Goal: Information Seeking & Learning: Compare options

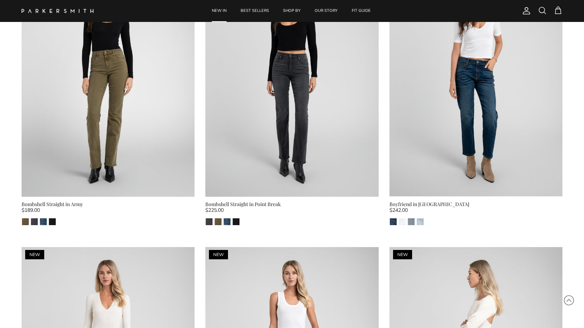
scroll to position [1782, 0]
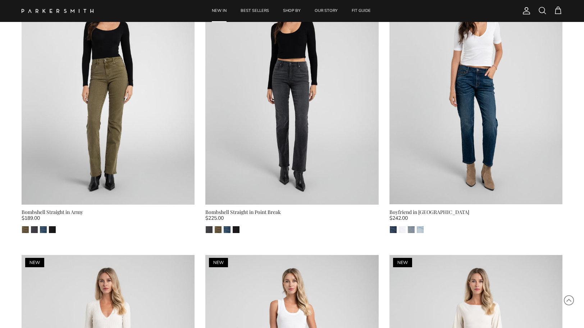
click at [44, 213] on div "Bombshell Straight in Army" at bounding box center [108, 212] width 173 height 8
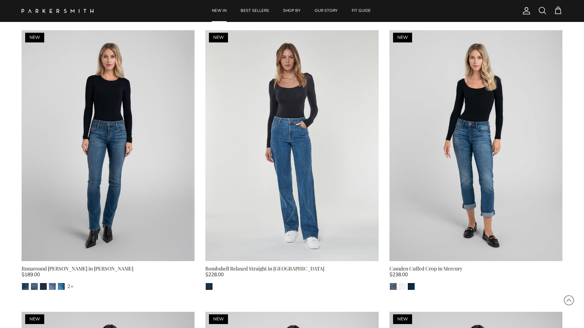
scroll to position [1190, 0]
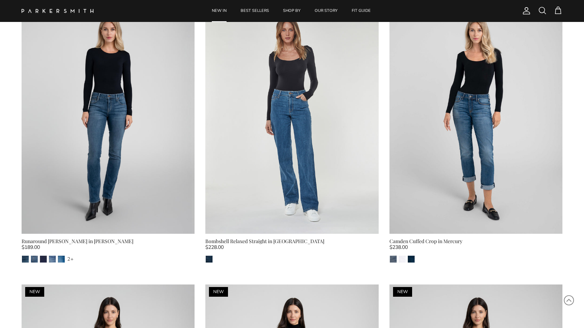
click at [41, 240] on div "Runaround [PERSON_NAME] in [PERSON_NAME]" at bounding box center [108, 241] width 173 height 8
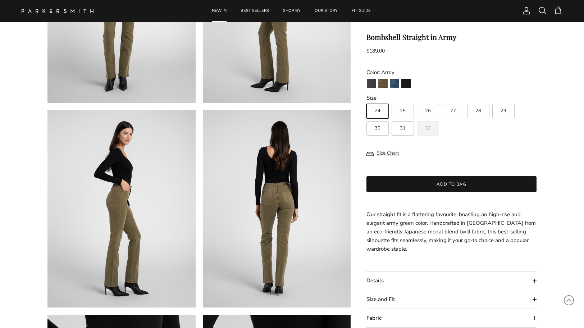
scroll to position [160, 0]
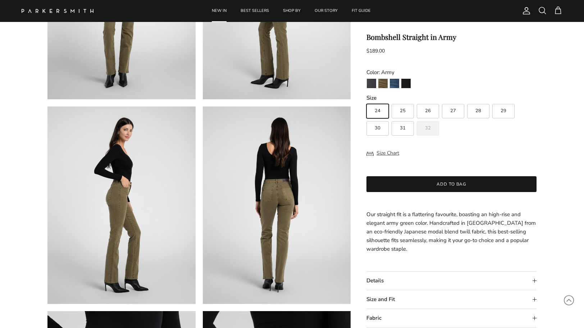
click at [534, 281] on summary "Details" at bounding box center [452, 281] width 170 height 18
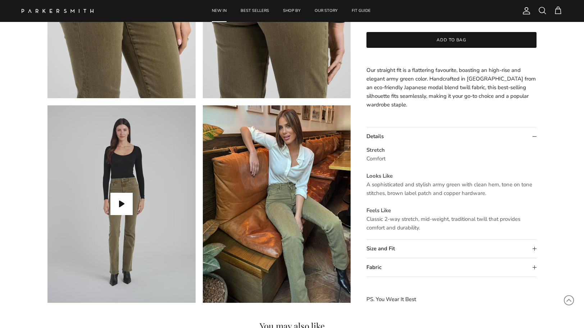
scroll to position [572, 0]
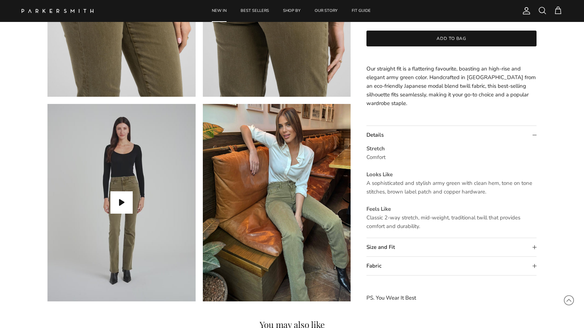
click at [534, 135] on summary "Details" at bounding box center [452, 135] width 170 height 18
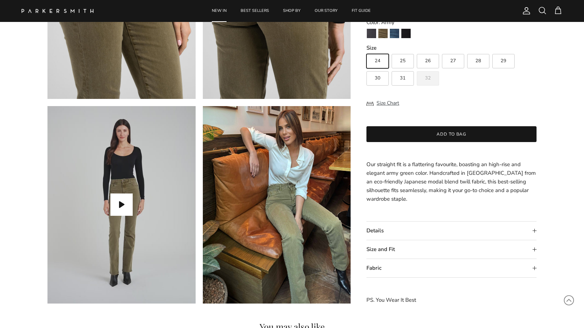
scroll to position [566, 0]
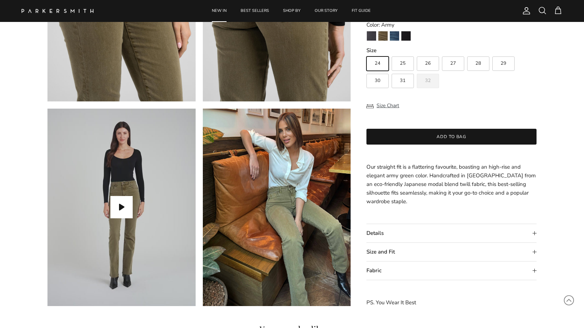
click at [534, 253] on summary "Size and Fit" at bounding box center [452, 252] width 170 height 18
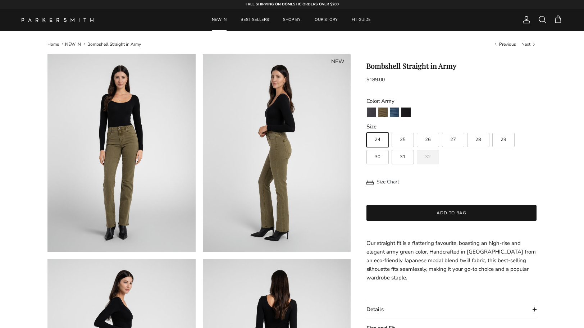
scroll to position [0, 0]
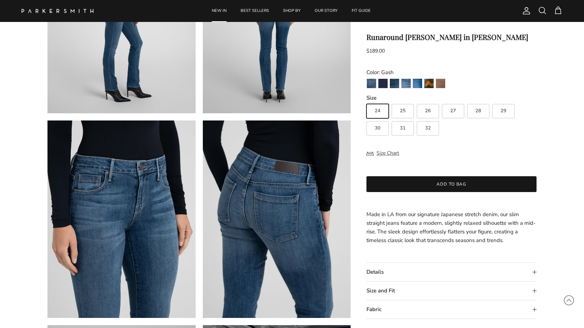
scroll to position [352, 0]
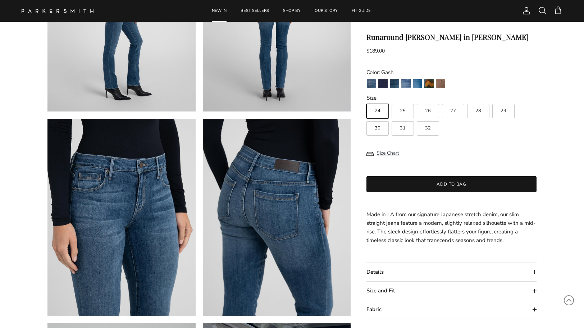
click at [535, 291] on summary "Size and Fit" at bounding box center [452, 291] width 170 height 18
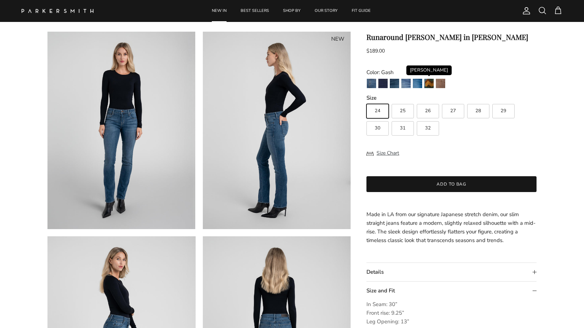
scroll to position [33, 0]
